Goal: Check status

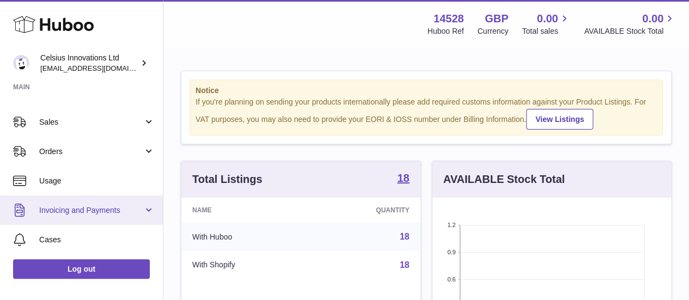
scroll to position [85, 0]
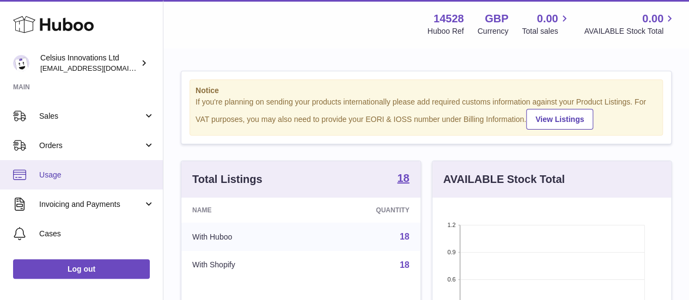
click at [72, 178] on span "Usage" at bounding box center [97, 175] width 116 height 10
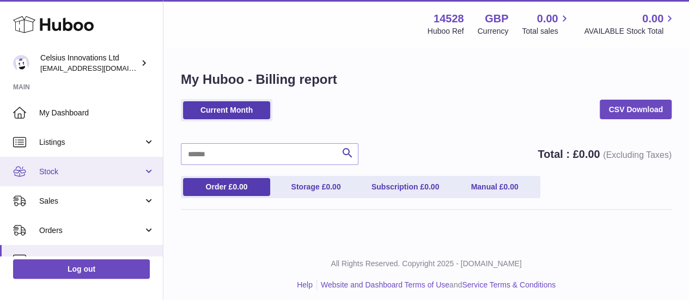
click at [86, 176] on span "Stock" at bounding box center [91, 172] width 104 height 10
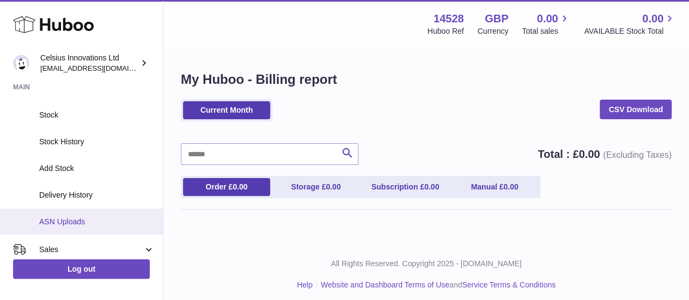
scroll to position [128, 0]
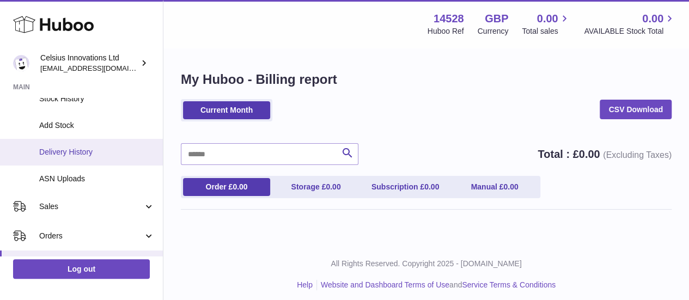
click at [92, 148] on span "Delivery History" at bounding box center [97, 152] width 116 height 10
